Goal: Transaction & Acquisition: Book appointment/travel/reservation

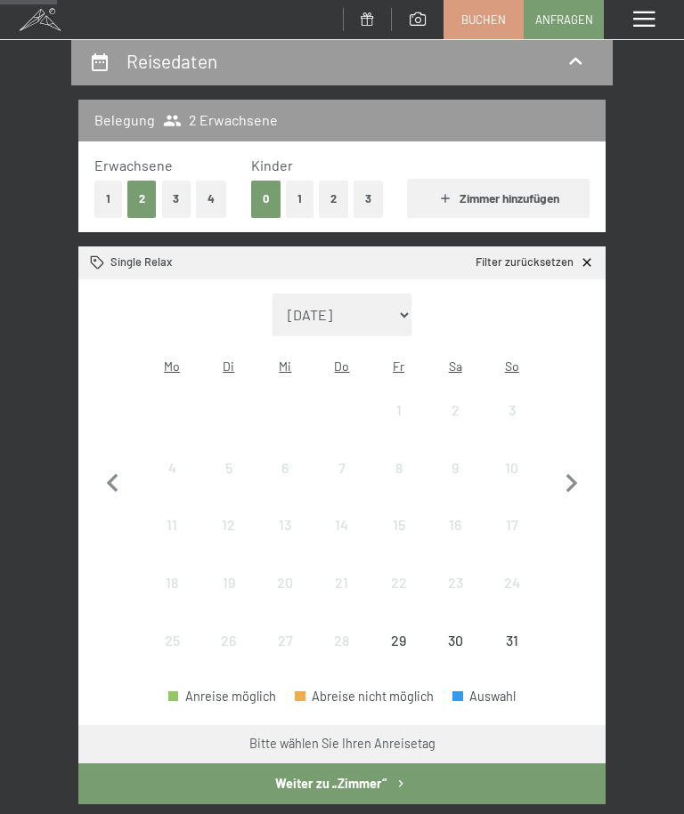
scroll to position [173, 0]
click at [111, 190] on button "1" at bounding box center [108, 199] width 28 height 36
click at [393, 311] on select "August 2025 September 2025 Oktober 2025 November 2025 Dezember 2025 Januar 2026…" at bounding box center [341, 315] width 139 height 43
select select "[DATE]"
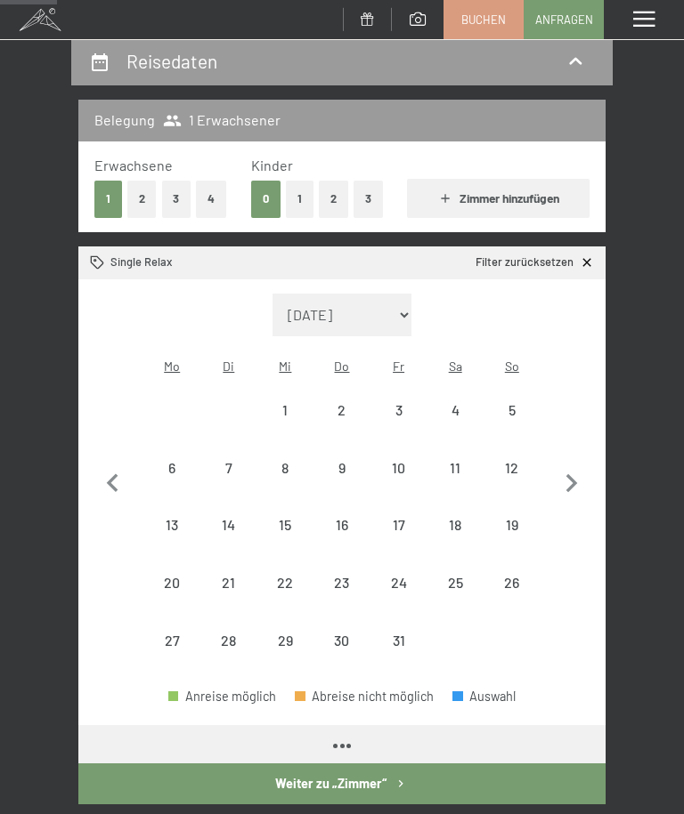
select select "[DATE]"
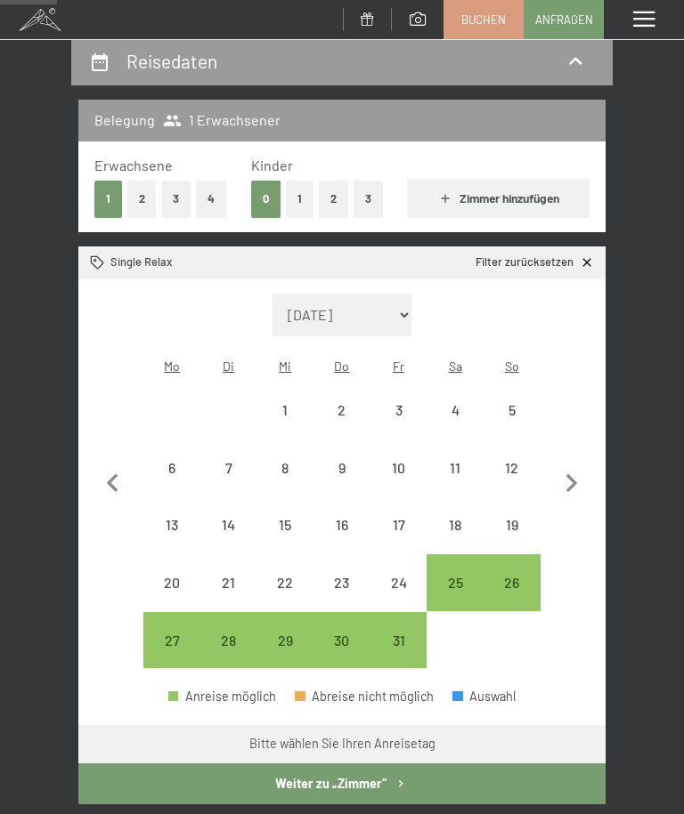
click at [648, 327] on div "Reisedaten Belegung 1 Erwachsener Erwachsene 1 2 3 4 Kinder 0 1 2 3 Zimmer hinz…" at bounding box center [342, 566] width 684 height 1058
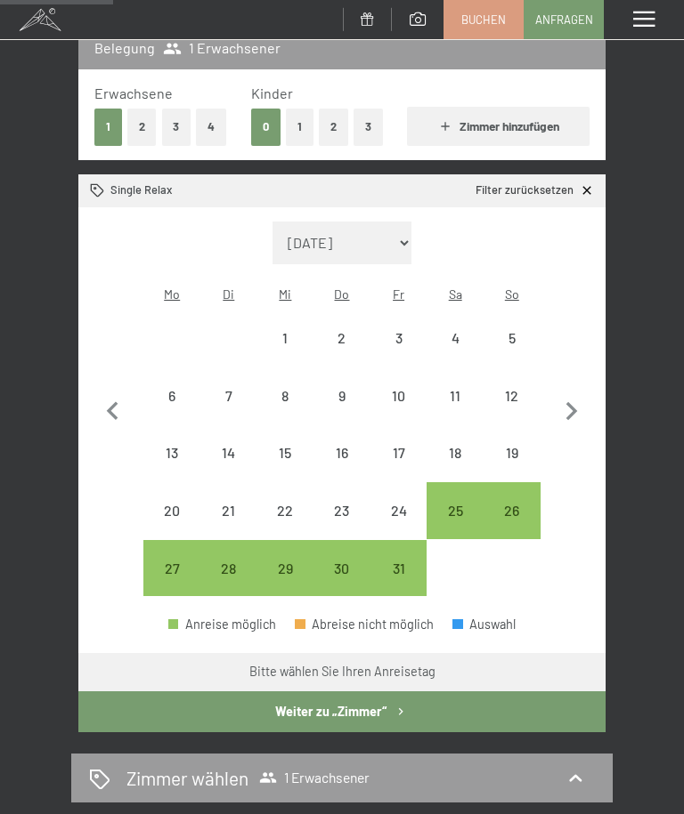
scroll to position [239, 0]
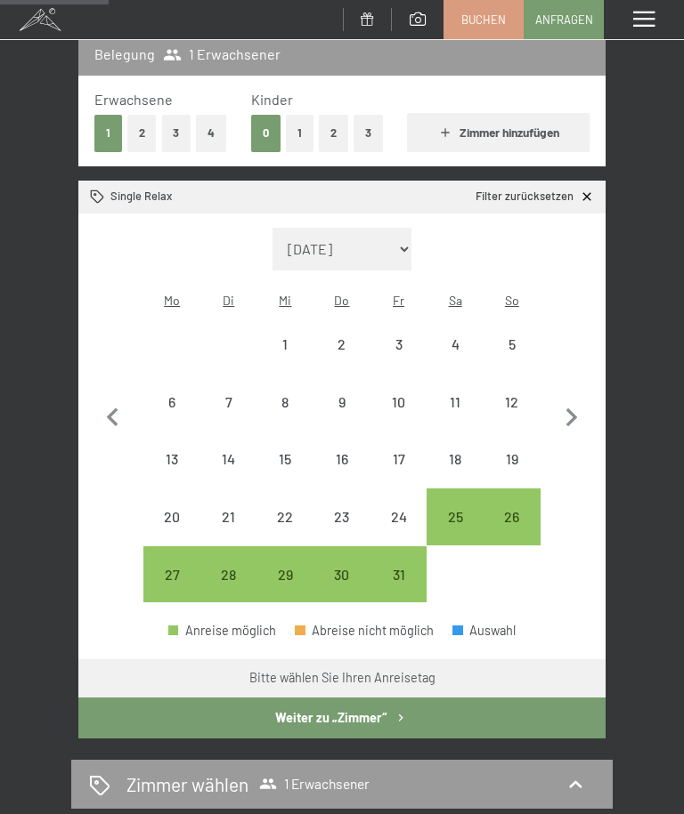
click at [117, 417] on icon "button" at bounding box center [112, 418] width 37 height 37
select select "[DATE]"
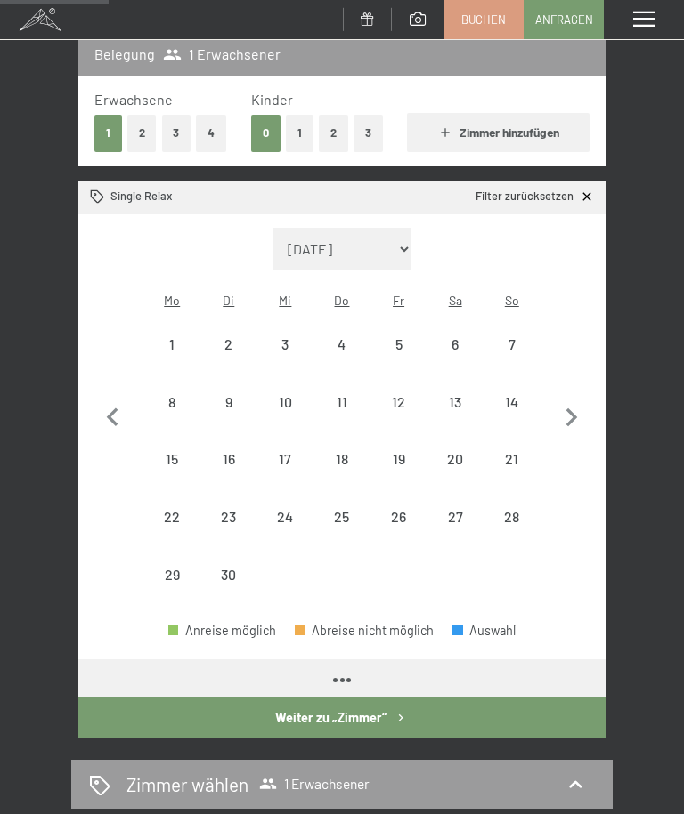
select select "[DATE]"
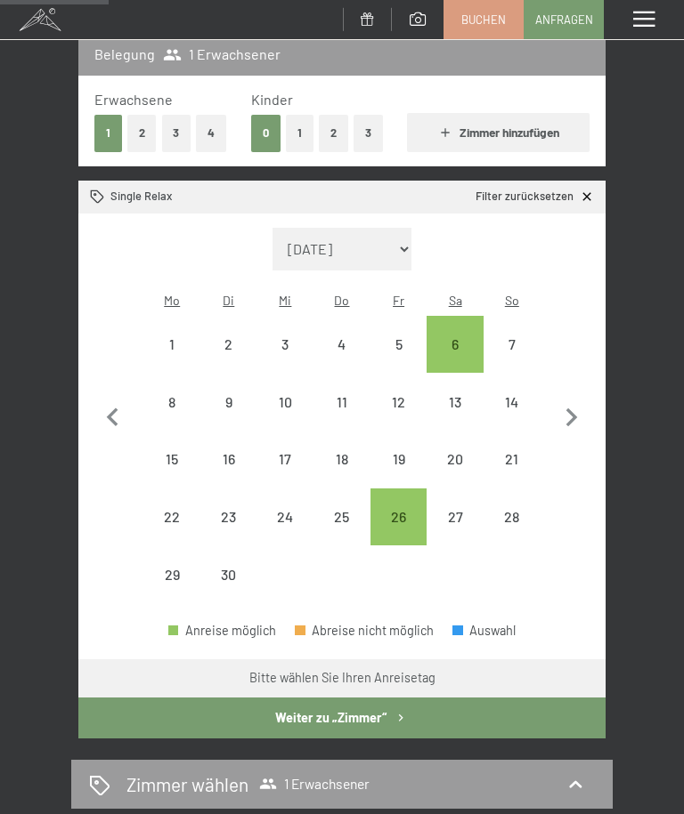
click at [575, 421] on icon "button" at bounding box center [571, 418] width 37 height 37
select select "[DATE]"
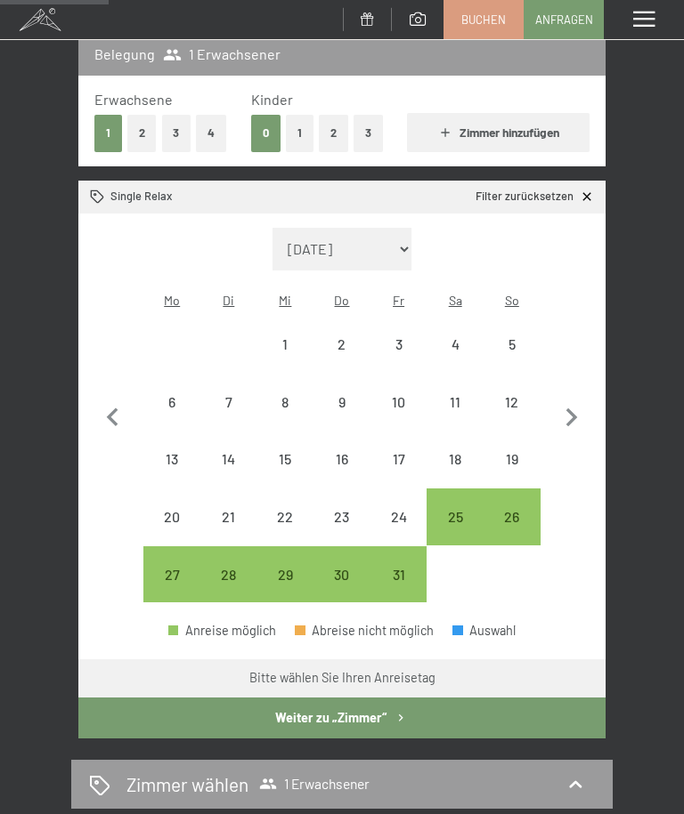
click at [458, 510] on div "25" at bounding box center [454, 536] width 53 height 53
select select "[DATE]"
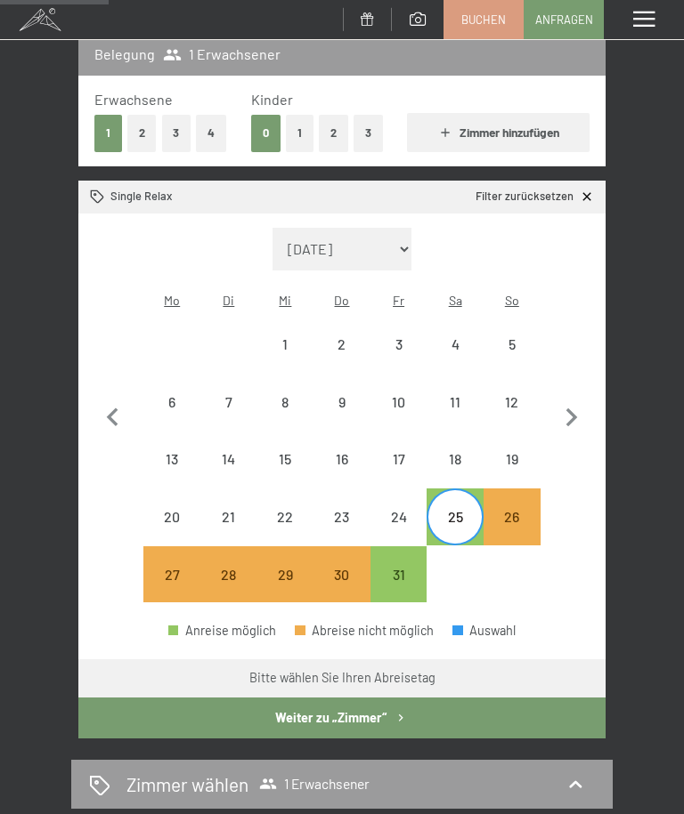
click at [576, 413] on icon "button" at bounding box center [571, 418] width 37 height 37
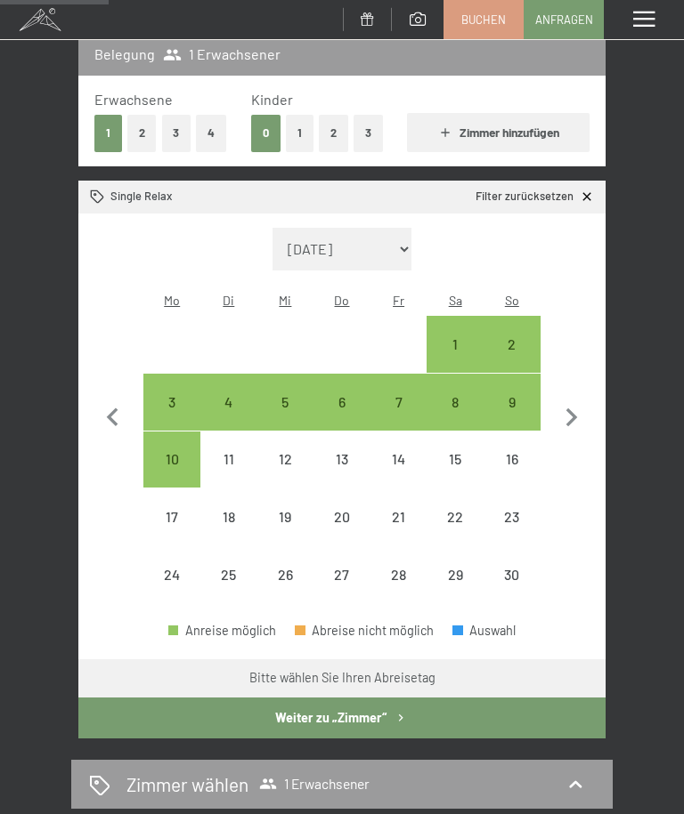
select select "[DATE]"
click at [464, 318] on div "1" at bounding box center [454, 344] width 53 height 53
select select "[DATE]"
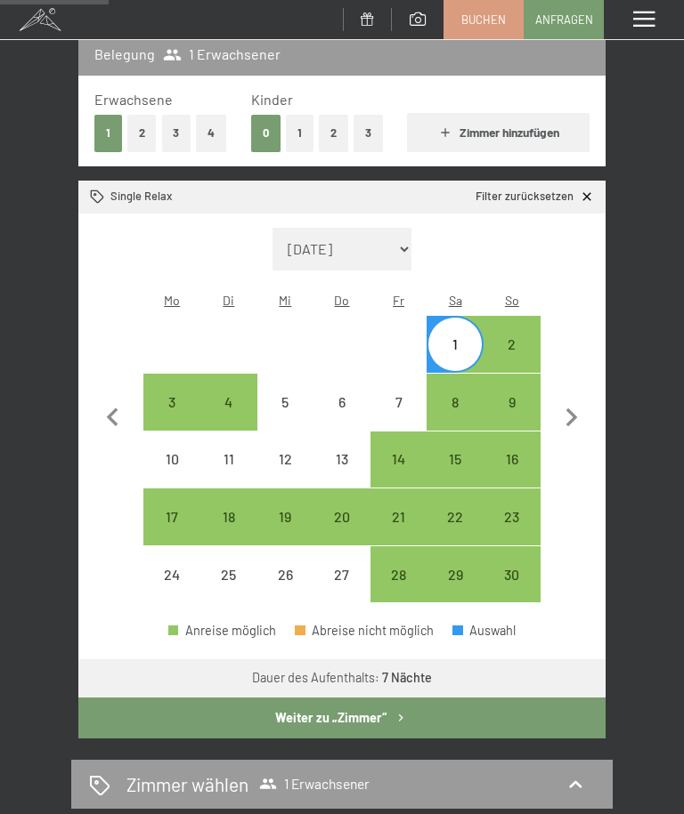
click at [328, 705] on button "Weiter zu „Zimmer“" at bounding box center [341, 718] width 527 height 41
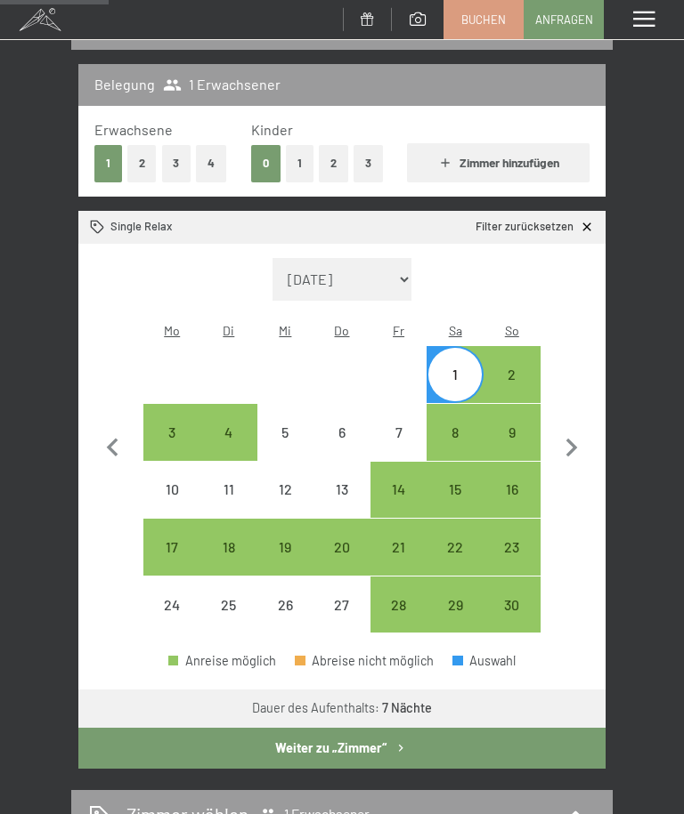
select select "[DATE]"
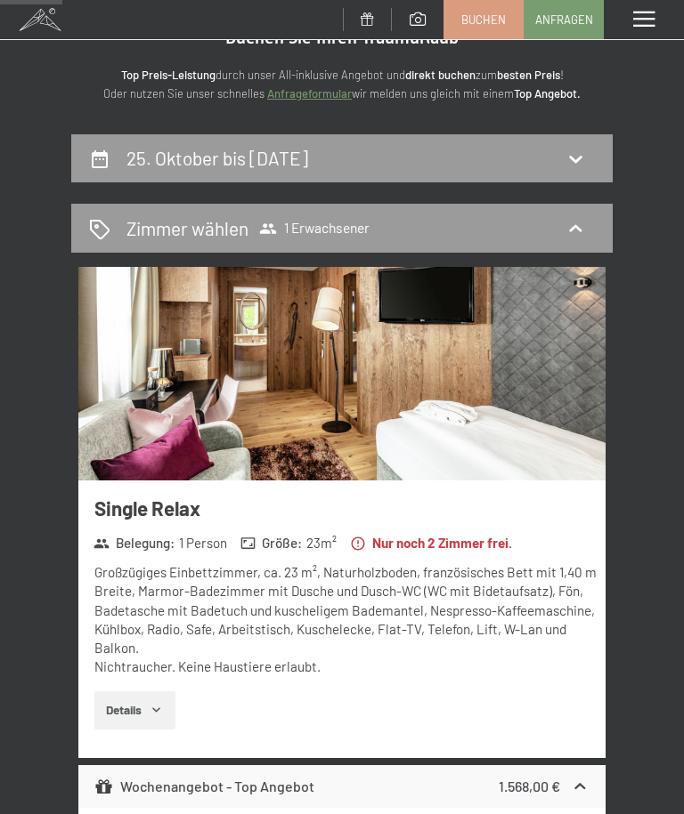
scroll to position [0, 0]
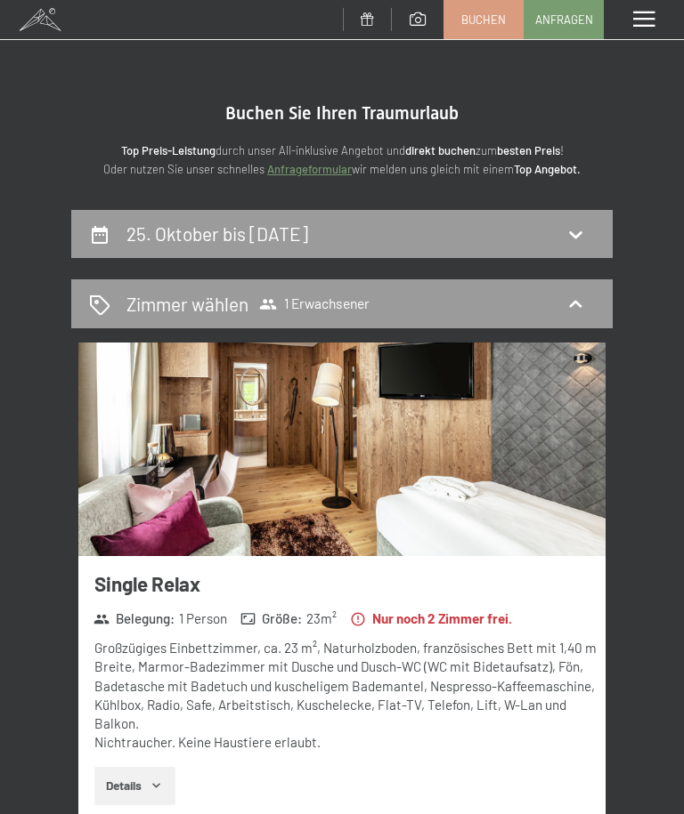
click at [308, 229] on h2 "25. Oktober bis 1. November 2025" at bounding box center [217, 234] width 182 height 22
select select "[DATE]"
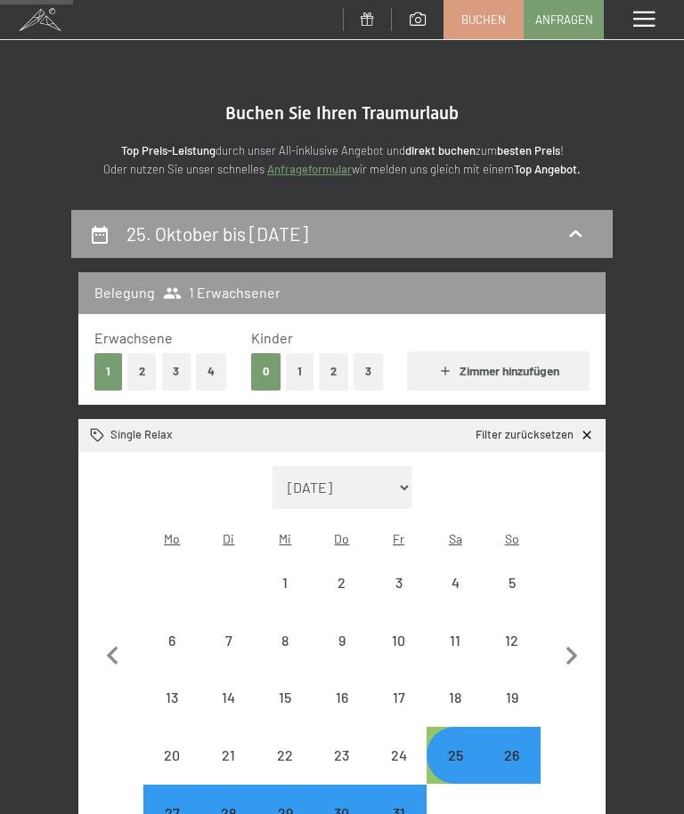
scroll to position [208, 0]
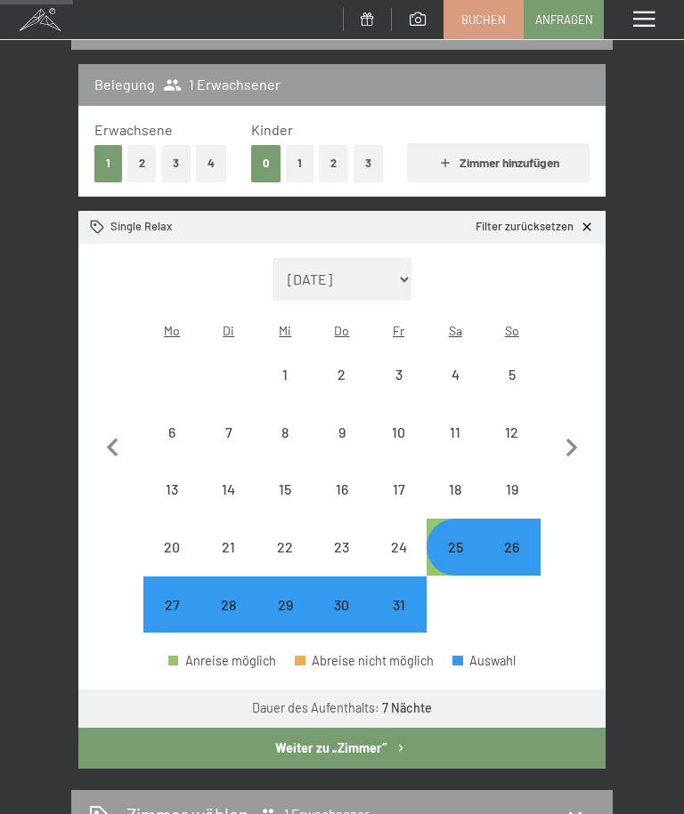
click at [460, 540] on div "25" at bounding box center [454, 566] width 53 height 53
select select "[DATE]"
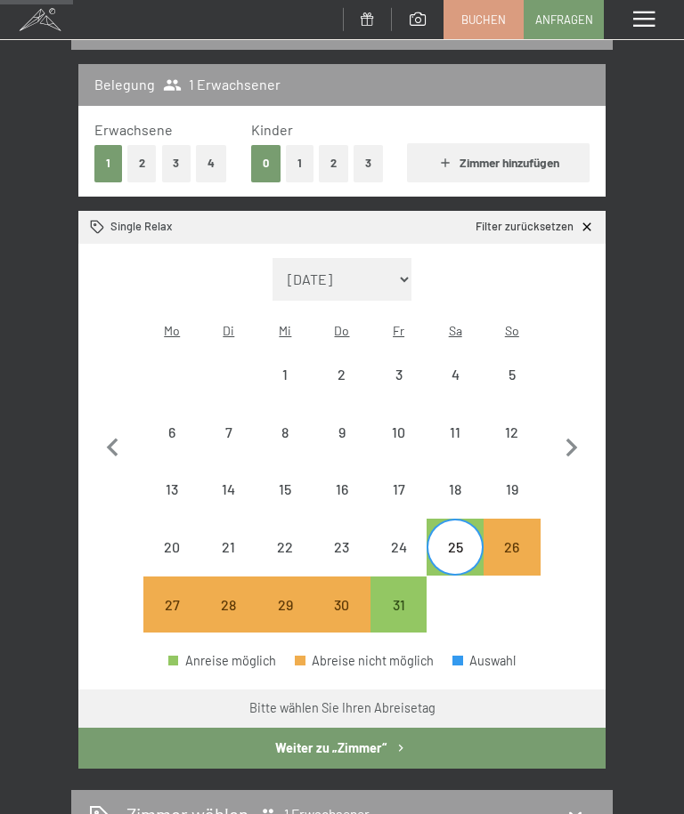
click at [462, 540] on div "25" at bounding box center [454, 566] width 53 height 53
select select "[DATE]"
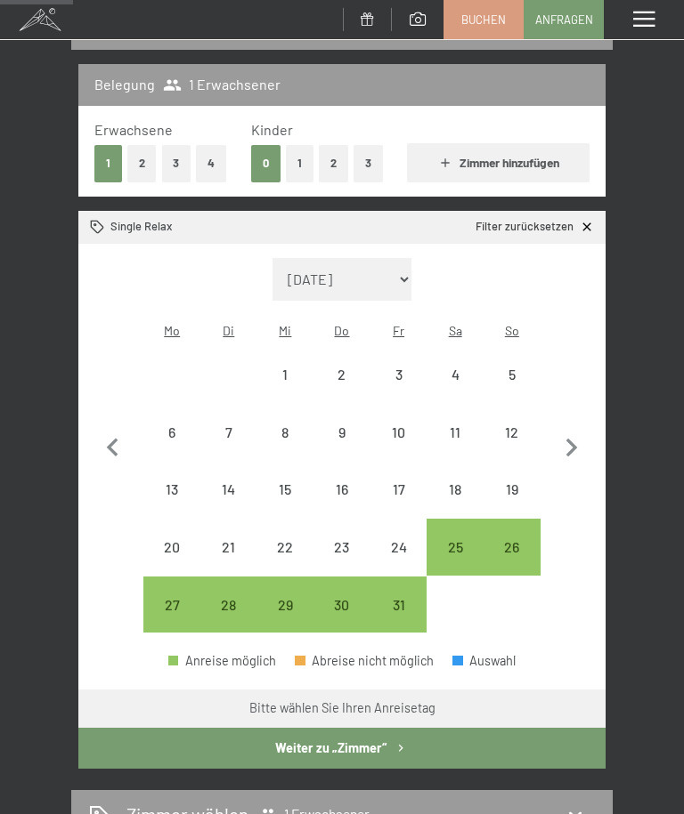
click at [653, 481] on div "Reisedaten Belegung 1 Erwachsener Erwachsene 1 2 3 4 Kinder 0 1 2 3 Zimmer hinz…" at bounding box center [342, 491] width 684 height 978
click at [578, 449] on icon "button" at bounding box center [571, 448] width 37 height 37
select select "[DATE]"
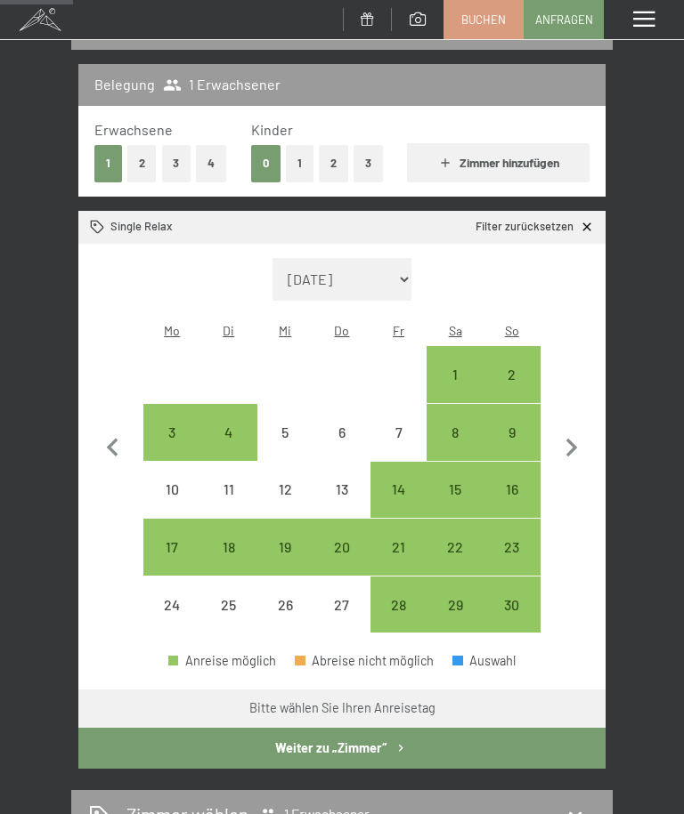
click at [575, 451] on icon "button" at bounding box center [571, 448] width 37 height 37
select select "[DATE]"
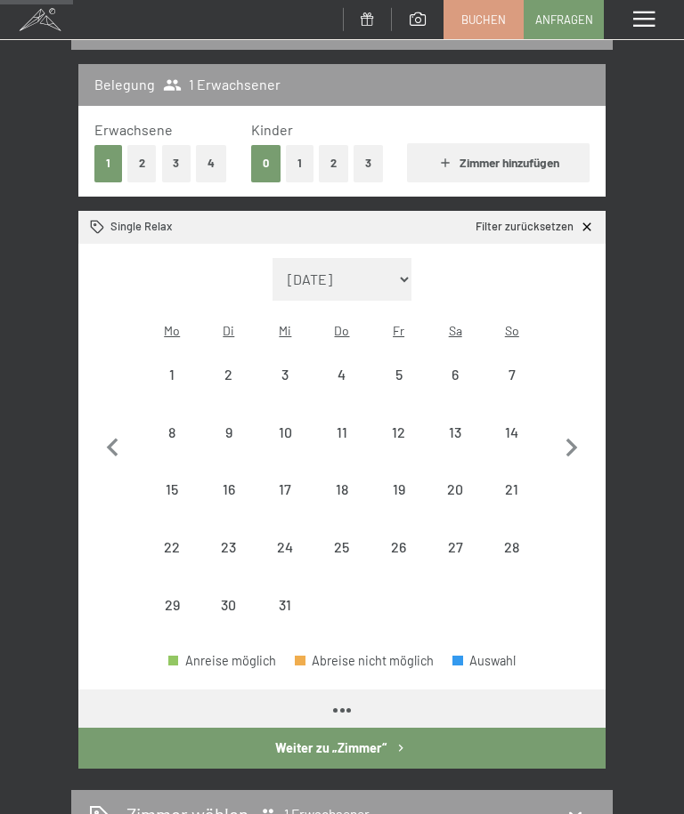
select select "[DATE]"
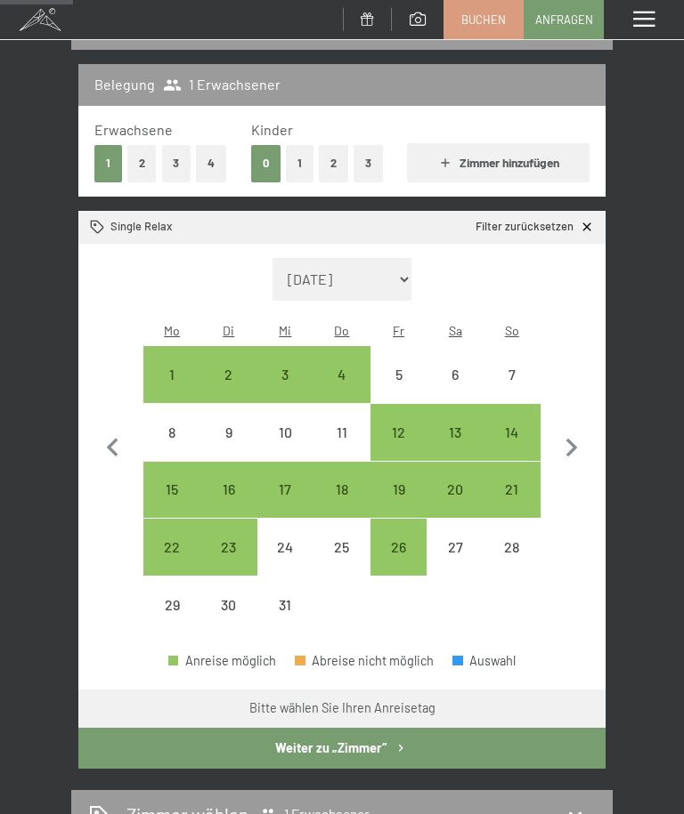
click at [455, 425] on div "13" at bounding box center [454, 451] width 53 height 53
select select "[DATE]"
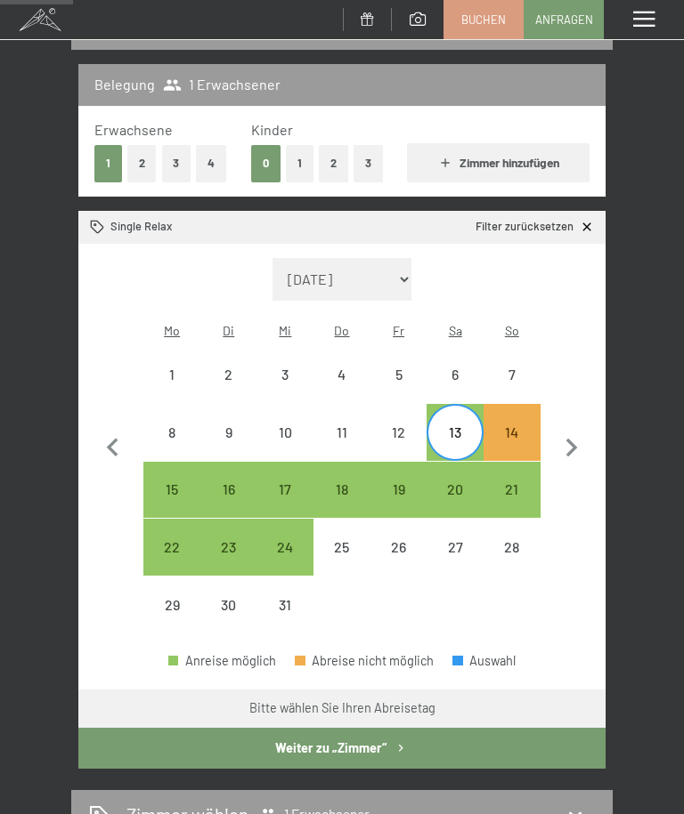
click at [460, 482] on div "20" at bounding box center [454, 508] width 53 height 53
select select "[DATE]"
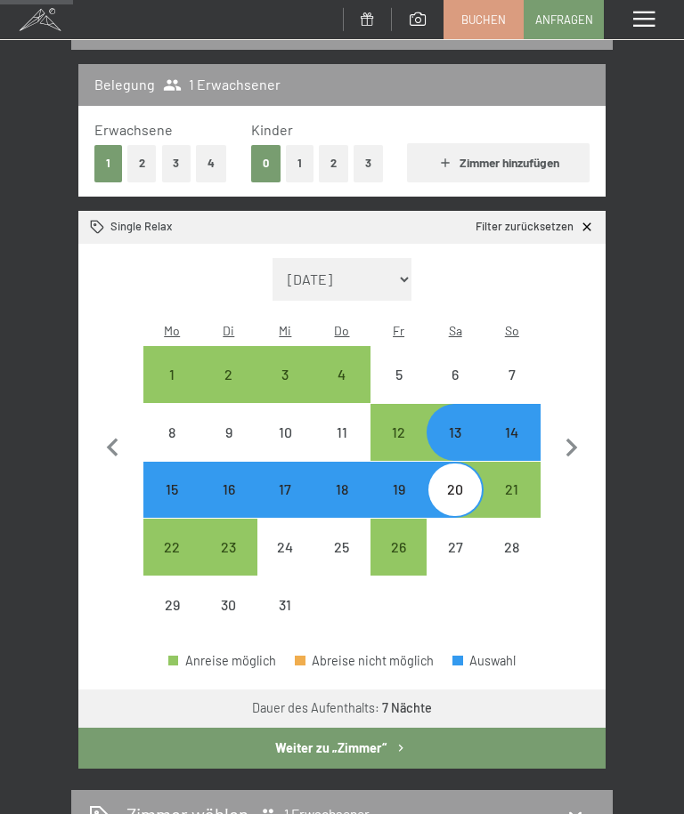
click at [347, 733] on button "Weiter zu „Zimmer“" at bounding box center [341, 748] width 527 height 41
select select "[DATE]"
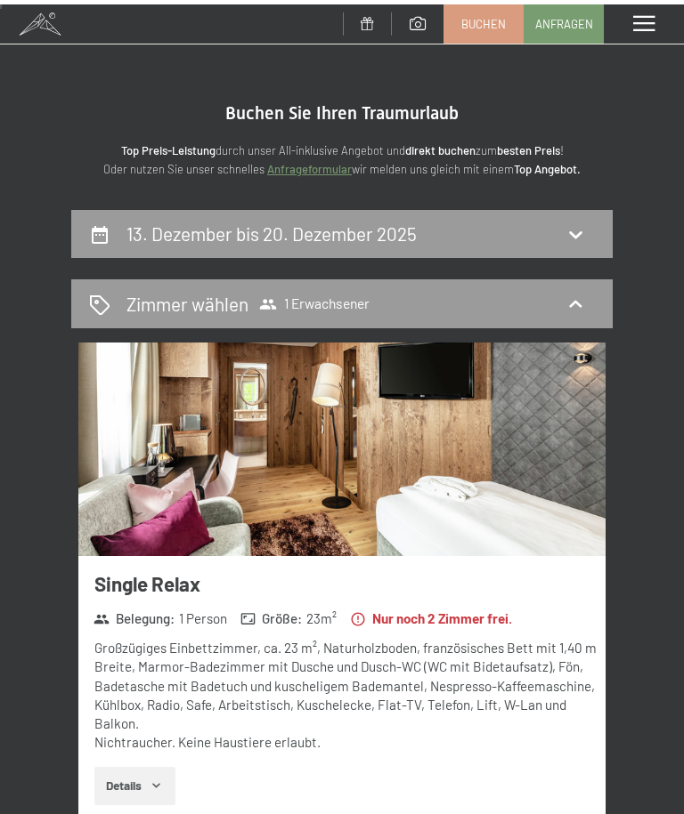
scroll to position [0, 0]
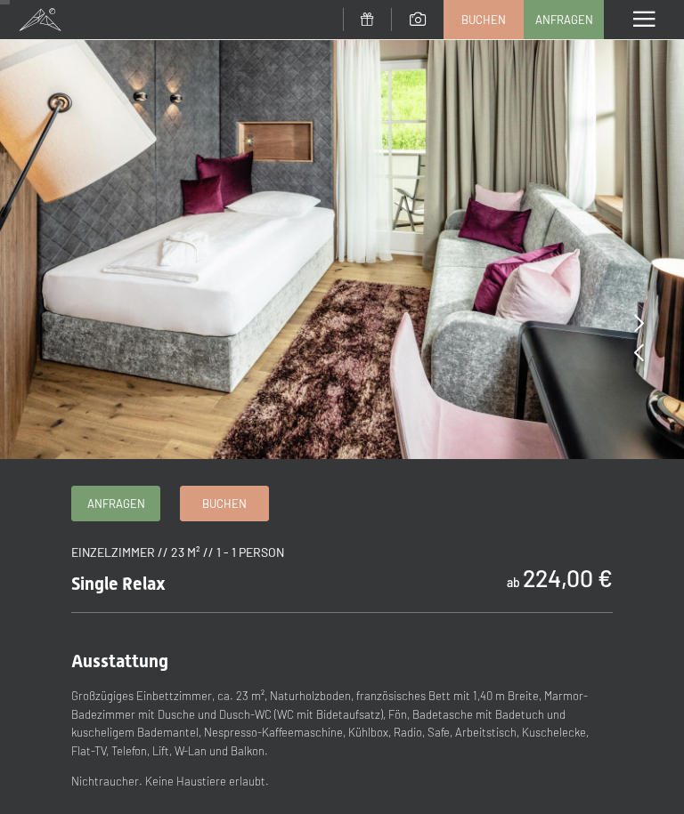
scroll to position [25, 0]
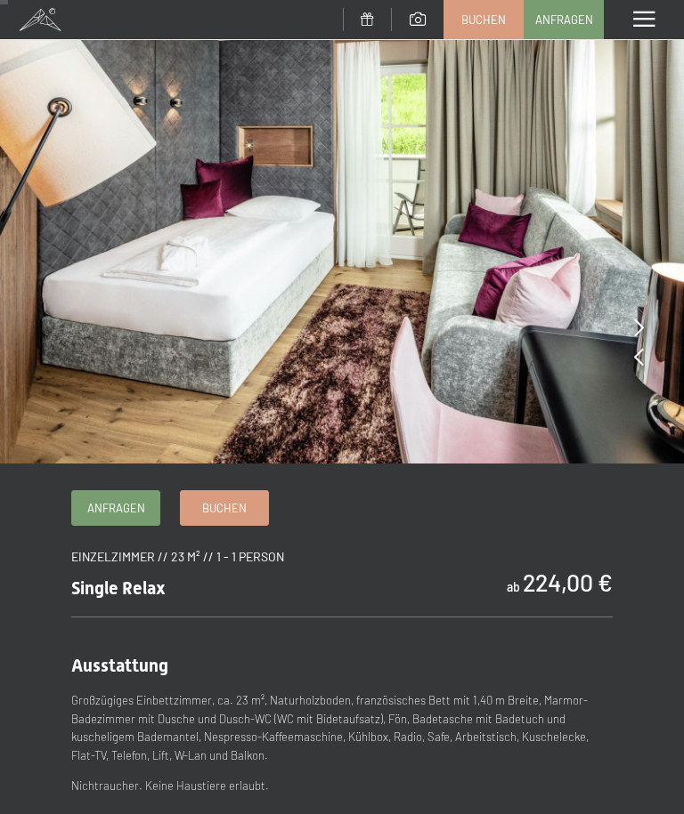
click at [232, 512] on span "Buchen" at bounding box center [224, 508] width 45 height 16
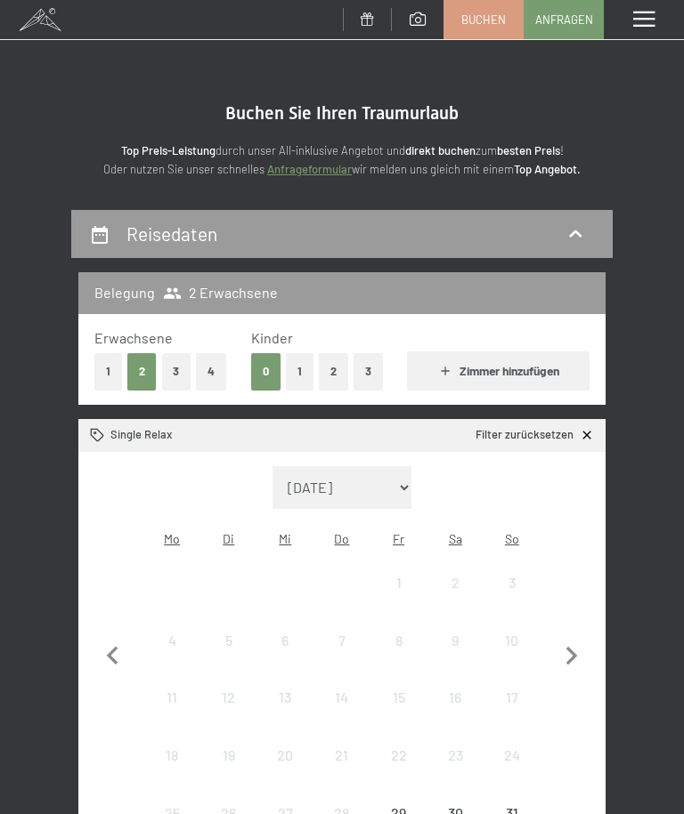
click at [110, 365] on button "1" at bounding box center [108, 371] width 28 height 36
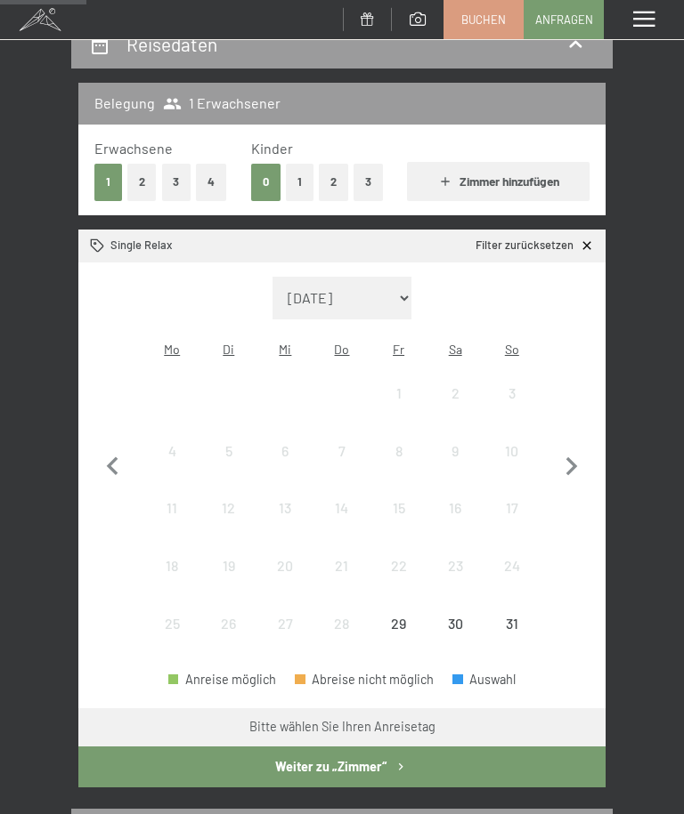
scroll to position [188, 0]
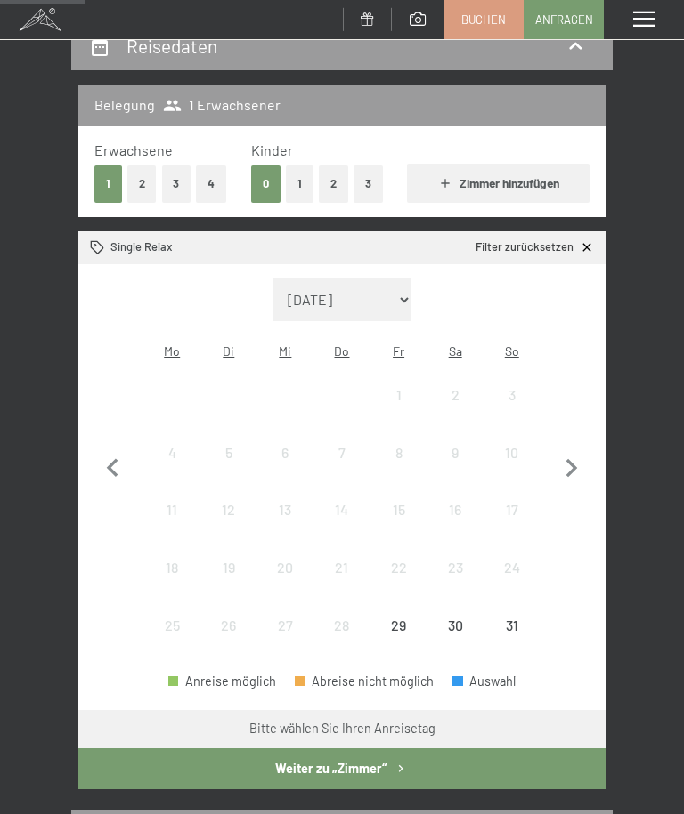
click at [565, 469] on icon "button" at bounding box center [571, 468] width 37 height 37
select select "[DATE]"
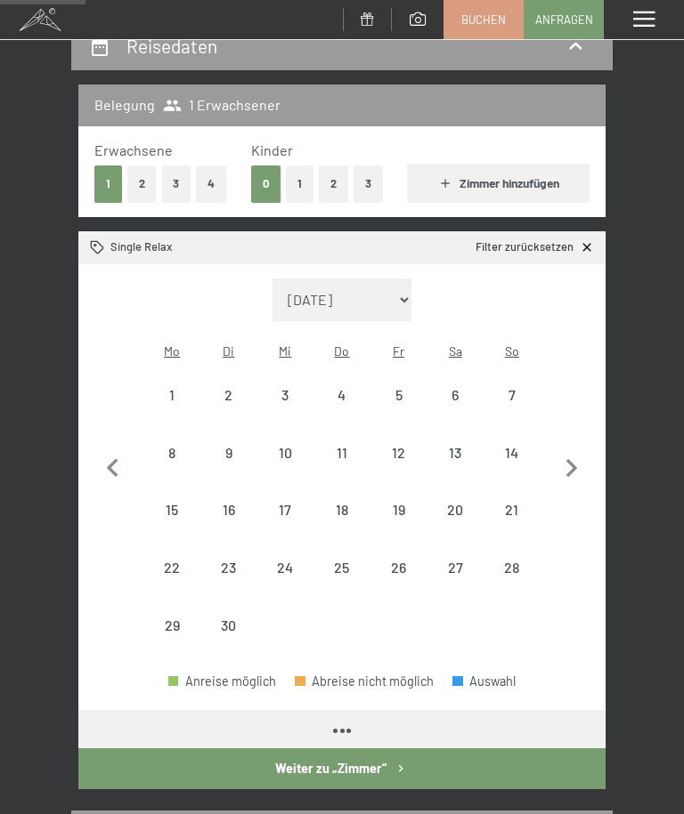
select select "[DATE]"
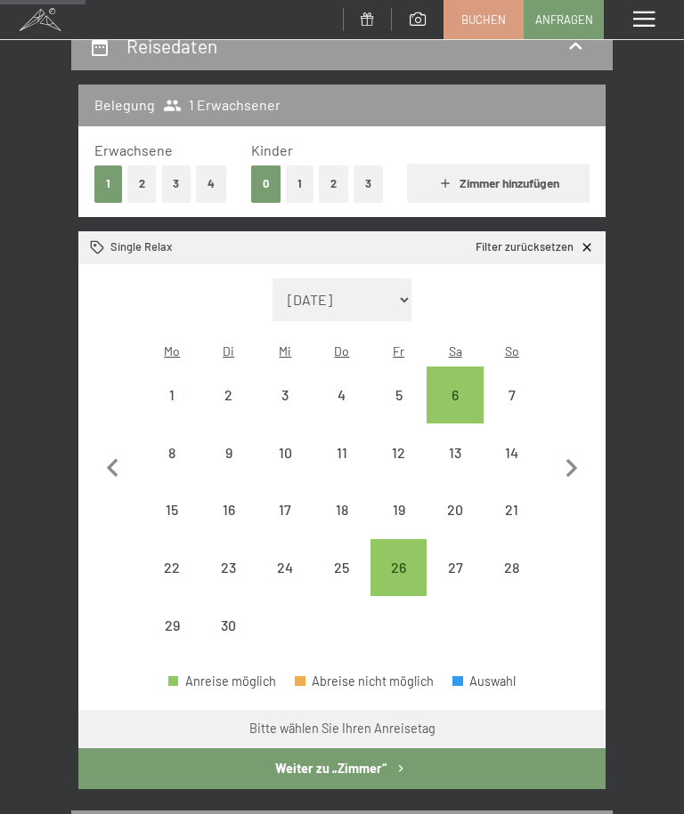
click at [570, 468] on icon "button" at bounding box center [571, 468] width 37 height 37
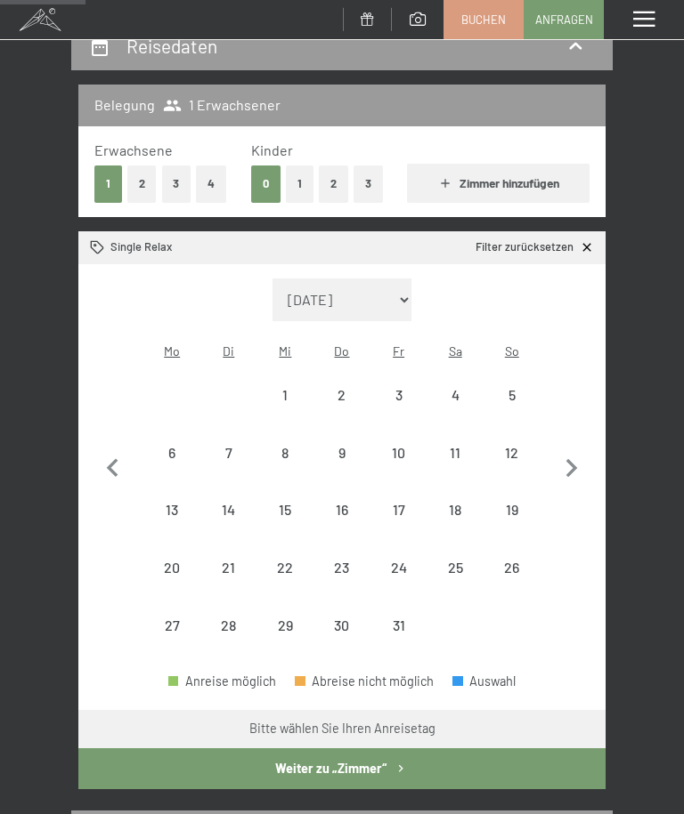
select select "[DATE]"
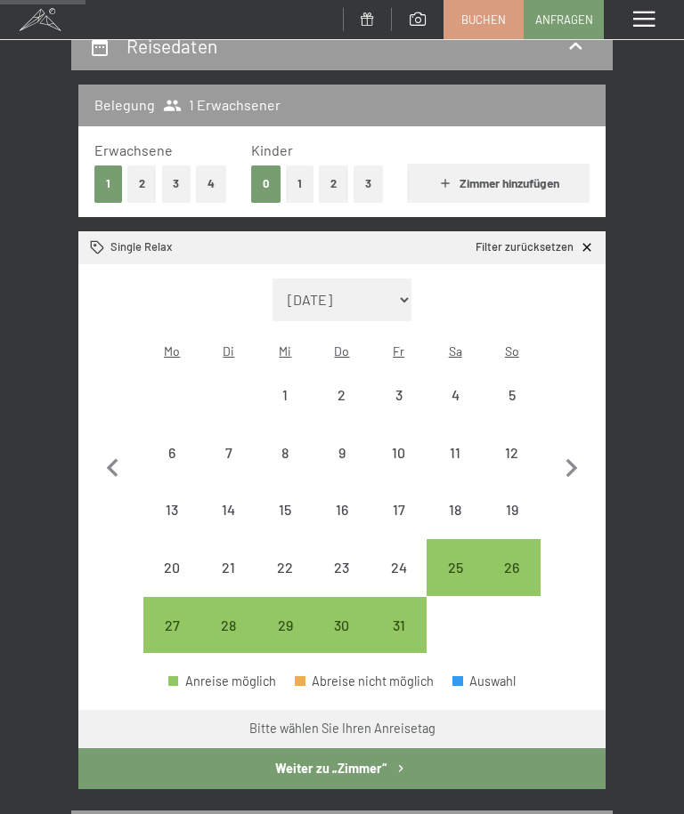
click at [578, 461] on icon "button" at bounding box center [571, 468] width 37 height 37
select select "[DATE]"
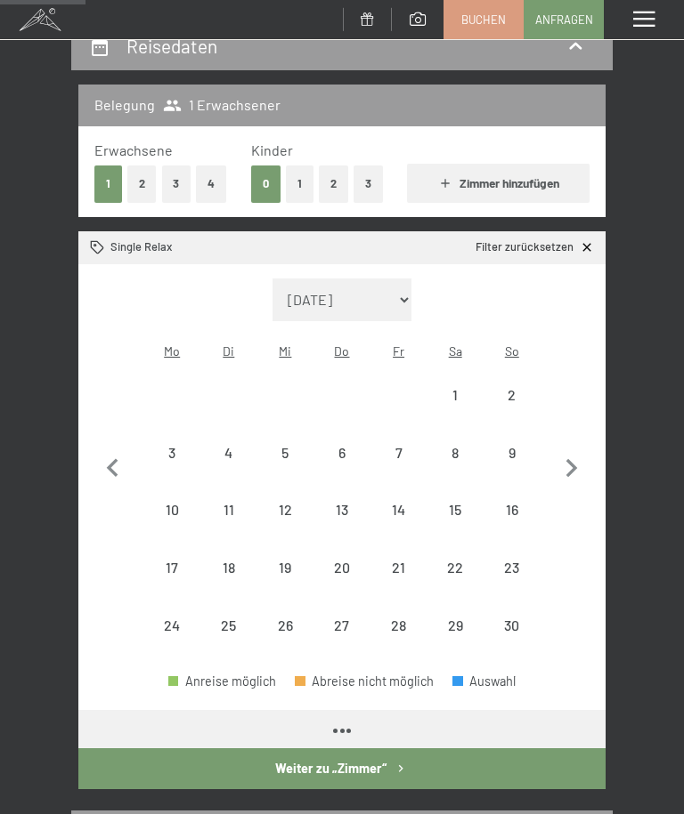
select select "[DATE]"
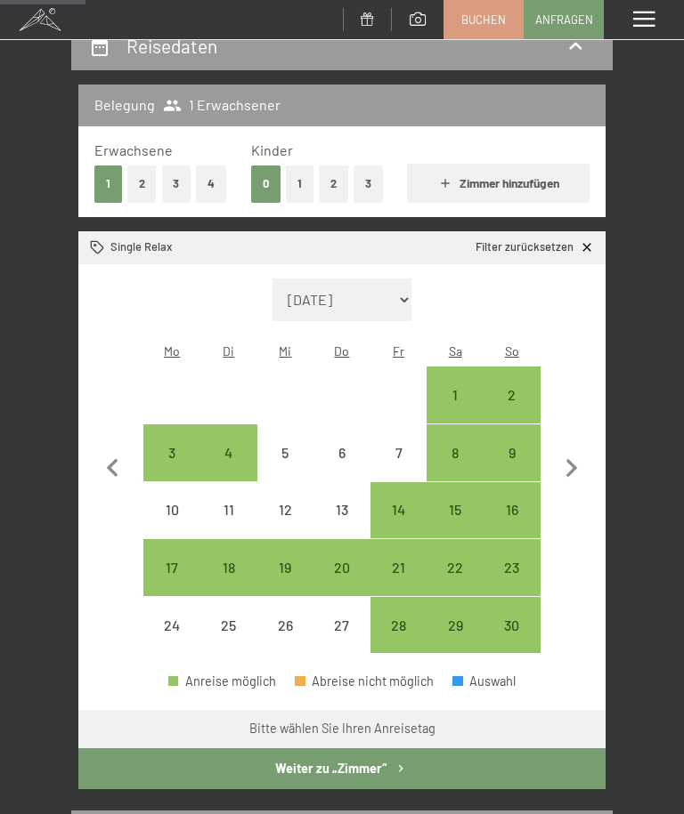
click at [576, 471] on icon "button" at bounding box center [571, 468] width 37 height 37
select select "[DATE]"
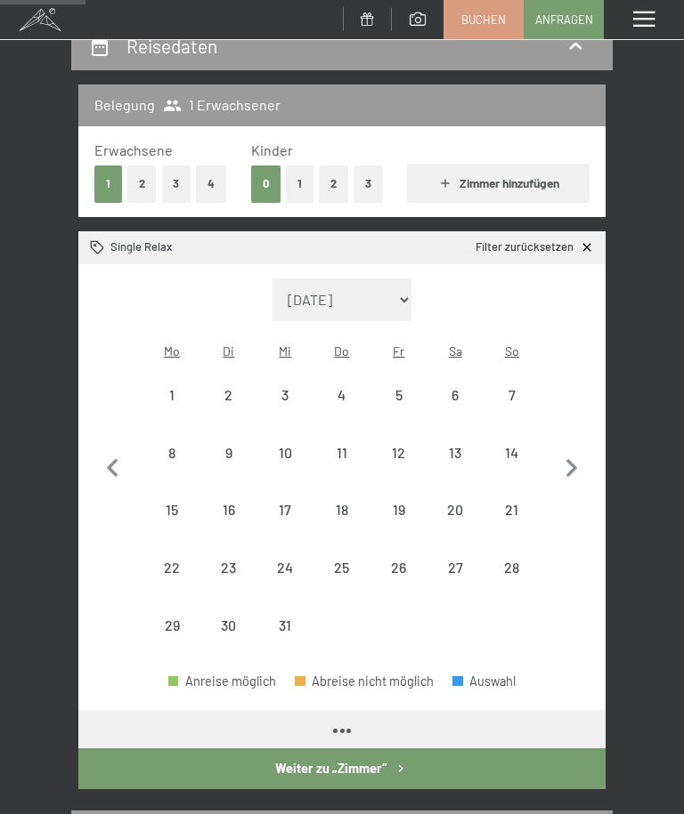
select select "[DATE]"
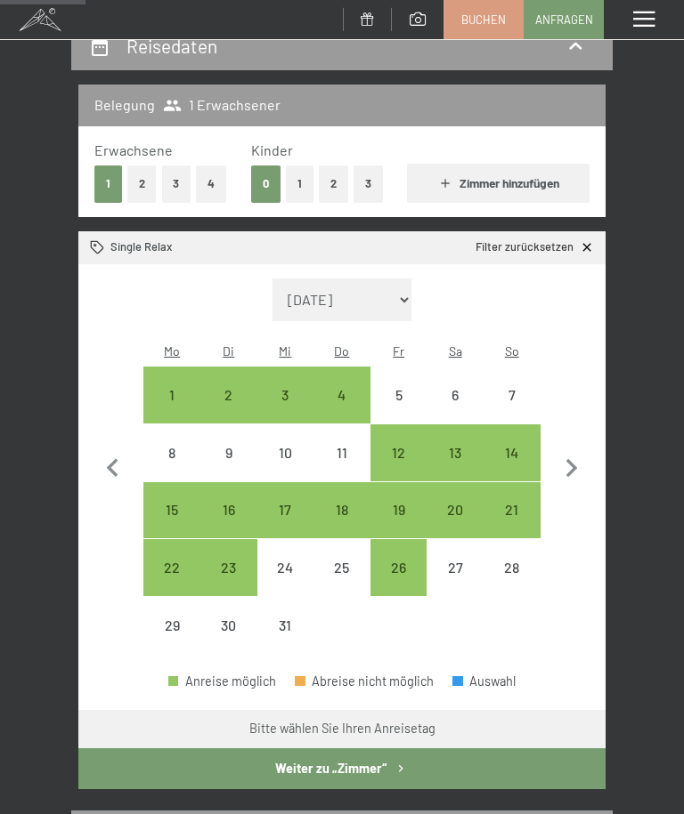
click at [114, 465] on icon "button" at bounding box center [112, 468] width 37 height 37
select select "[DATE]"
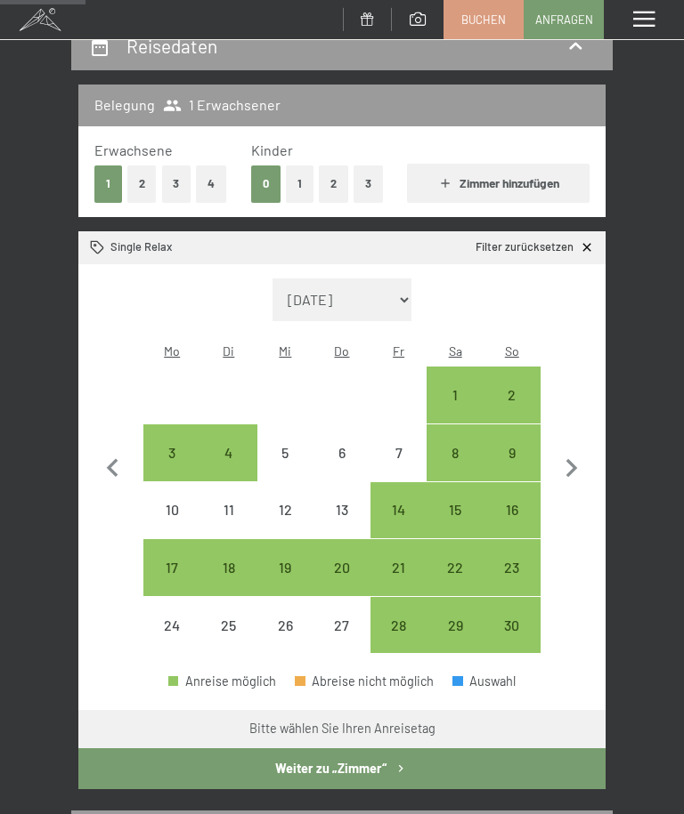
click at [579, 468] on icon "button" at bounding box center [571, 468] width 37 height 37
select select "[DATE]"
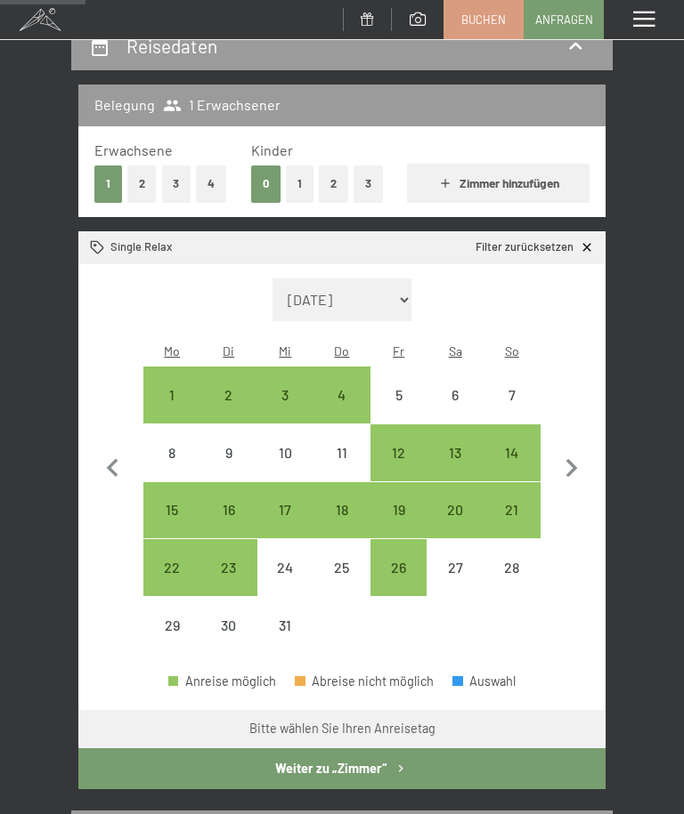
click at [117, 464] on icon "button" at bounding box center [113, 468] width 12 height 19
select select "[DATE]"
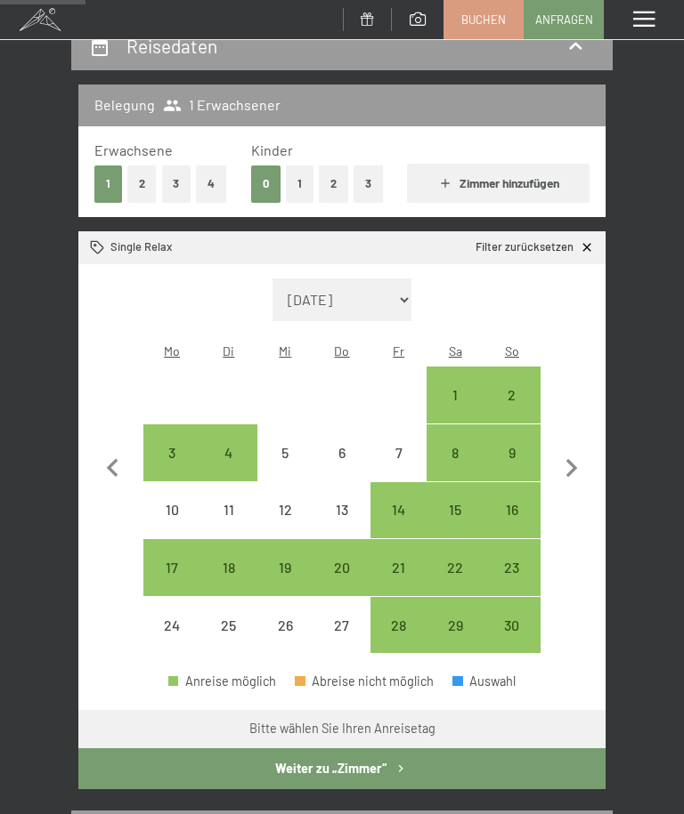
click at [457, 561] on div "22" at bounding box center [454, 587] width 53 height 53
select select "[DATE]"
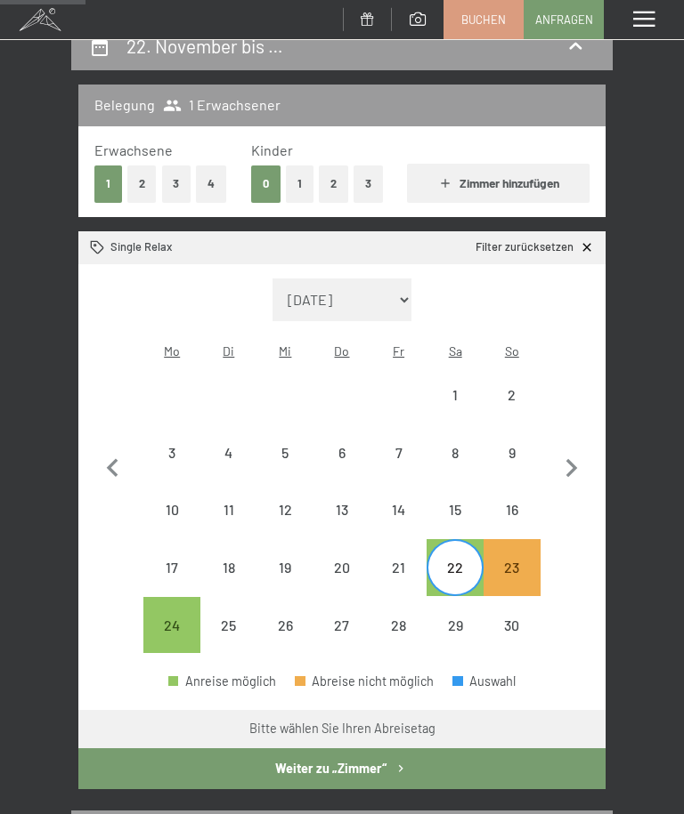
click at [452, 619] on div "29" at bounding box center [454, 645] width 53 height 53
select select "[DATE]"
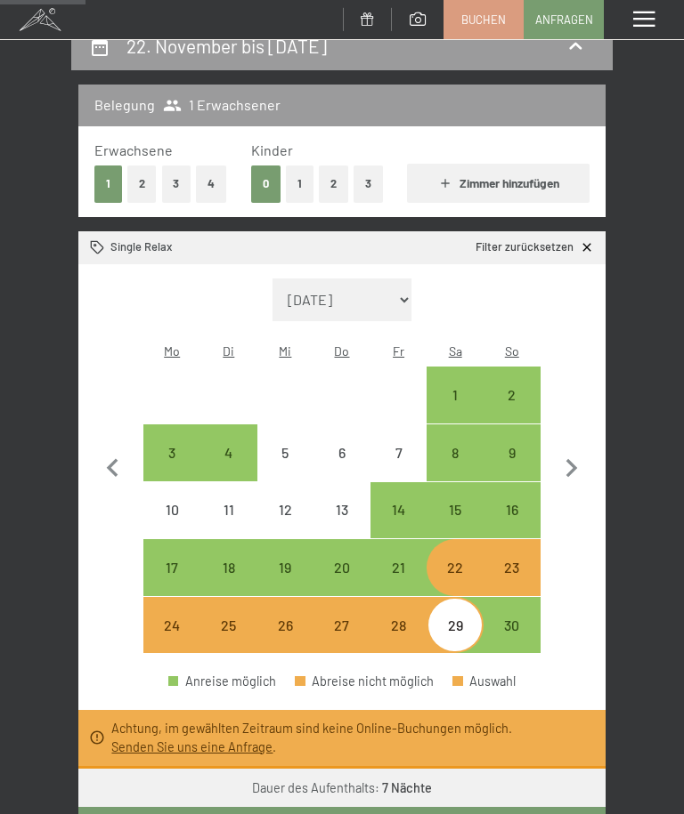
click at [456, 619] on div "29" at bounding box center [454, 645] width 53 height 53
select select "[DATE]"
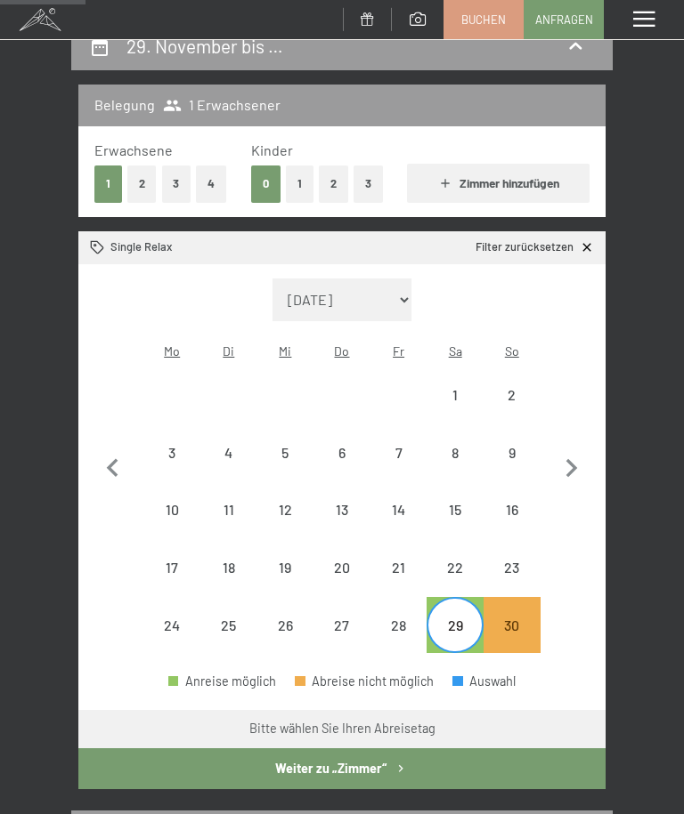
click at [465, 561] on div "22" at bounding box center [454, 587] width 53 height 53
select select "[DATE]"
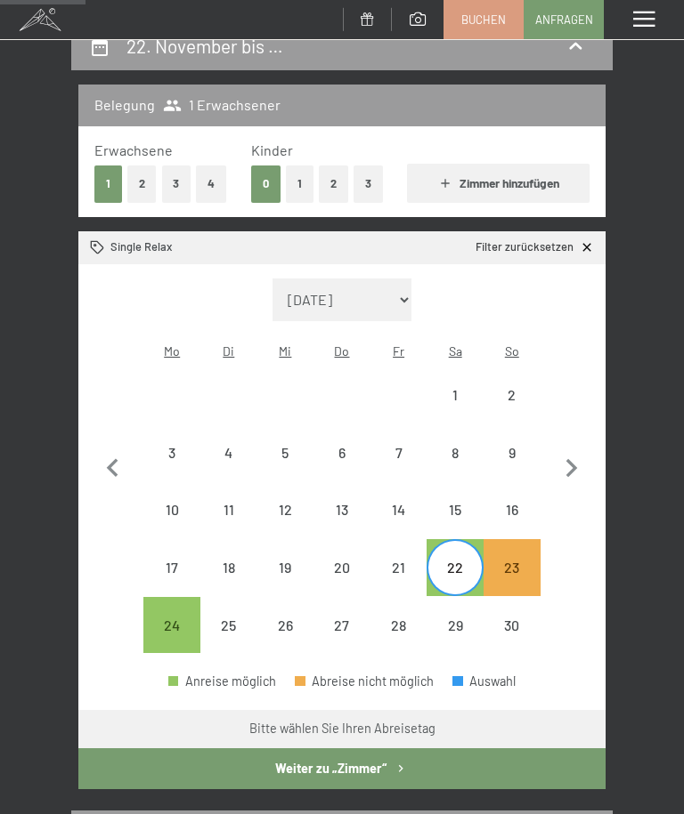
click at [462, 564] on div "22" at bounding box center [454, 587] width 53 height 53
select select "[DATE]"
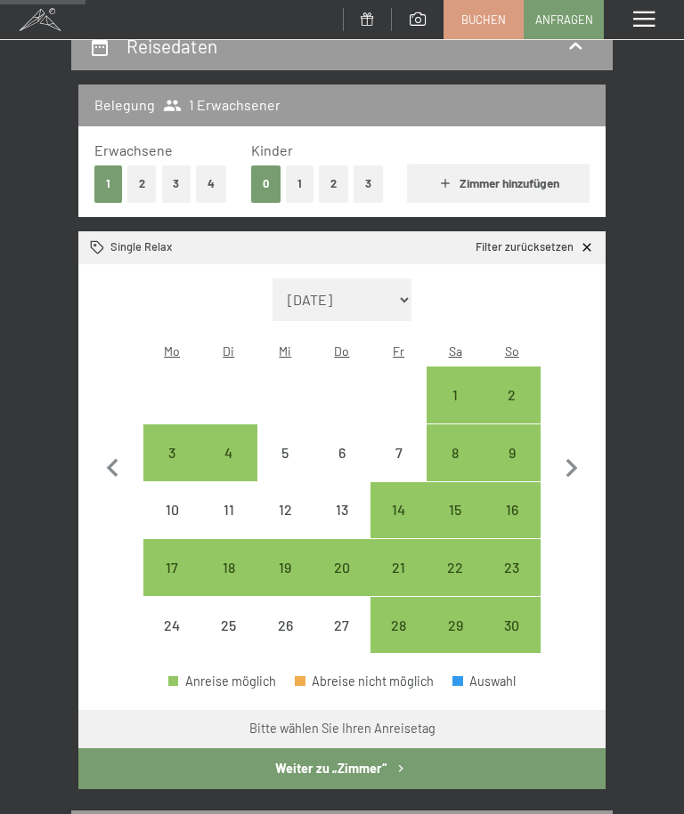
click at [641, 553] on div "Reisedaten Belegung 1 Erwachsener Erwachsene 1 2 3 4 Kinder 0 1 2 3 [PERSON_NAM…" at bounding box center [342, 805] width 684 height 1567
click at [581, 469] on icon "button" at bounding box center [571, 468] width 37 height 37
select select "[DATE]"
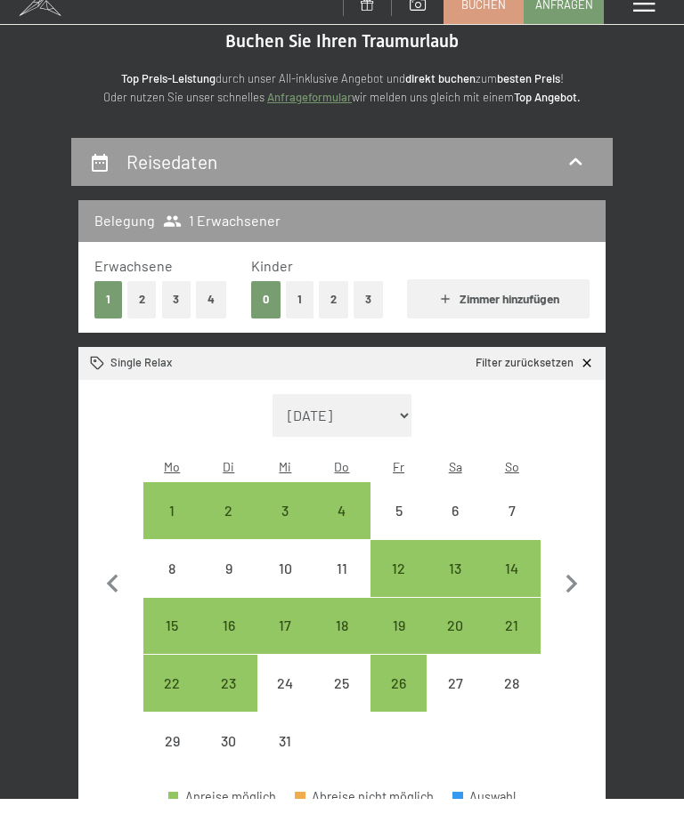
scroll to position [0, 0]
